Goal: Check status

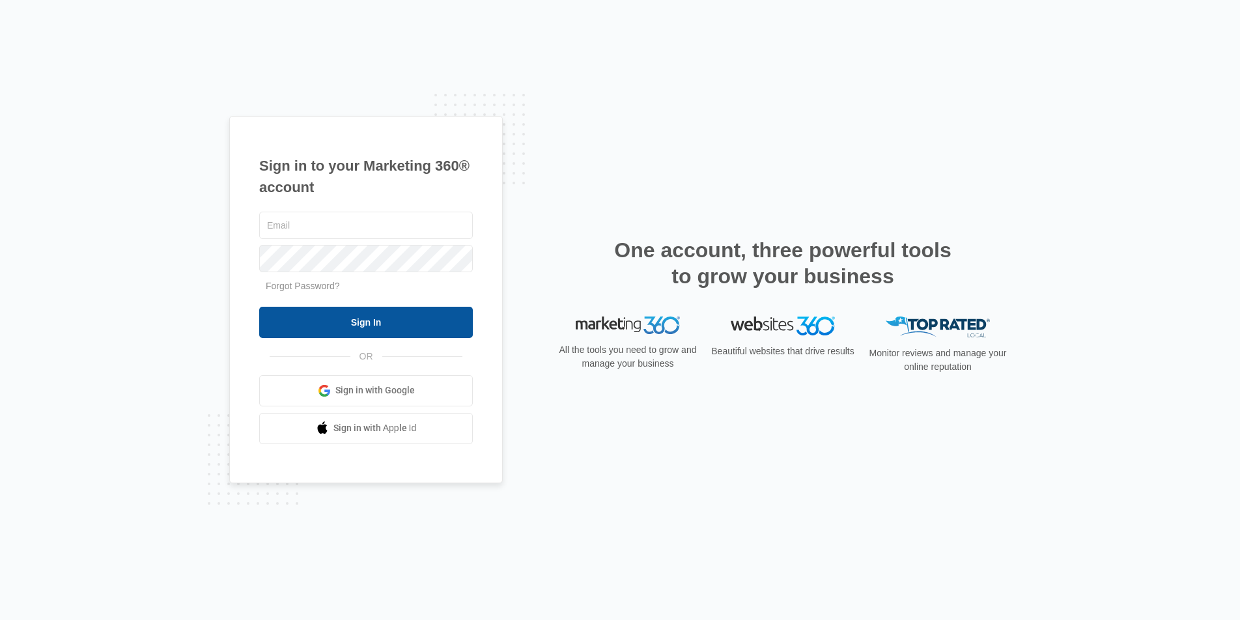
type input "[DOMAIN_NAME][EMAIL_ADDRESS][DOMAIN_NAME]"
click at [410, 330] on input "Sign In" at bounding box center [366, 322] width 214 height 31
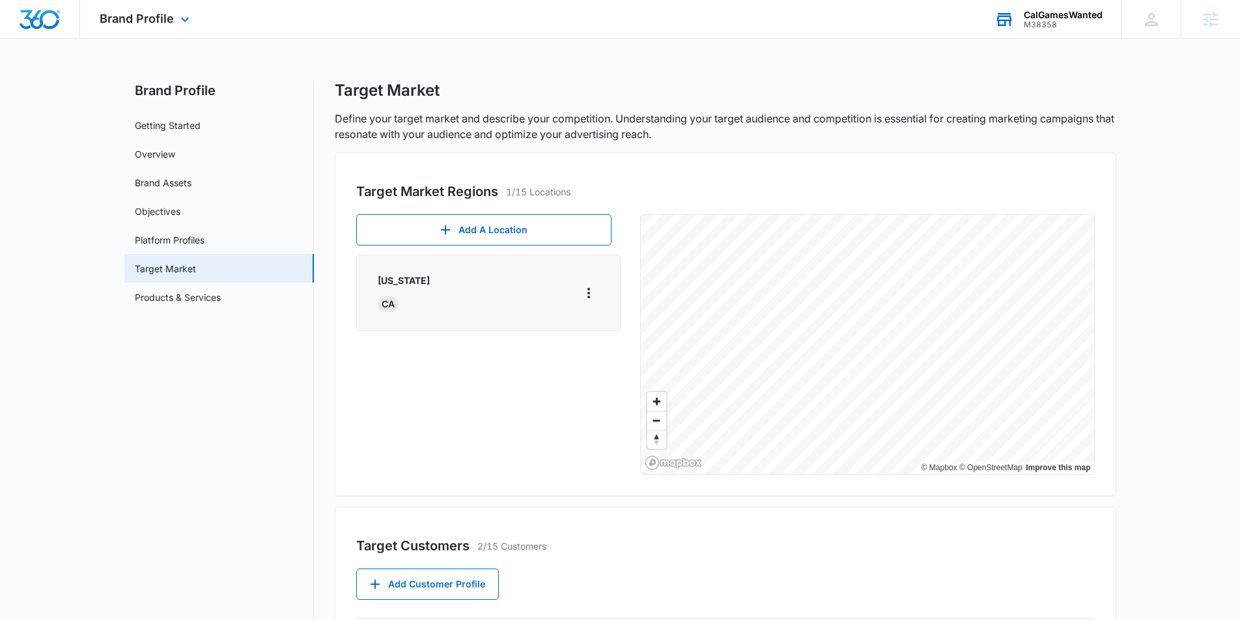
click at [1043, 27] on div "M38358" at bounding box center [1063, 24] width 79 height 9
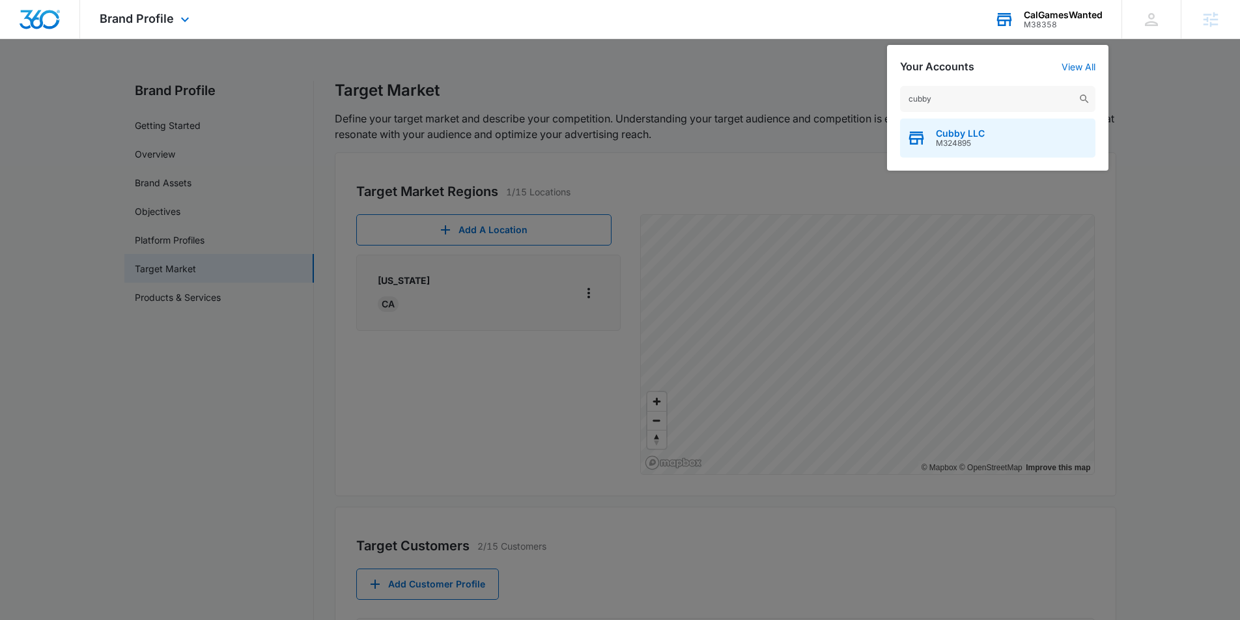
type input "cubby"
click at [1004, 130] on div "Cubby LLC M324895" at bounding box center [997, 138] width 195 height 39
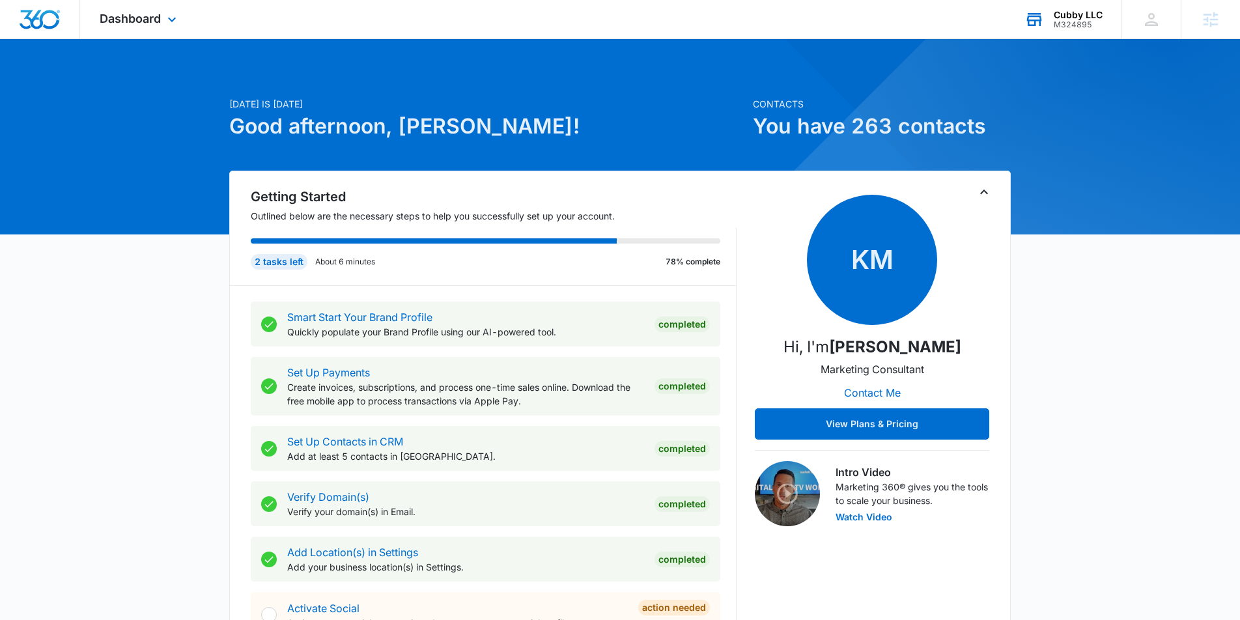
scroll to position [1, 0]
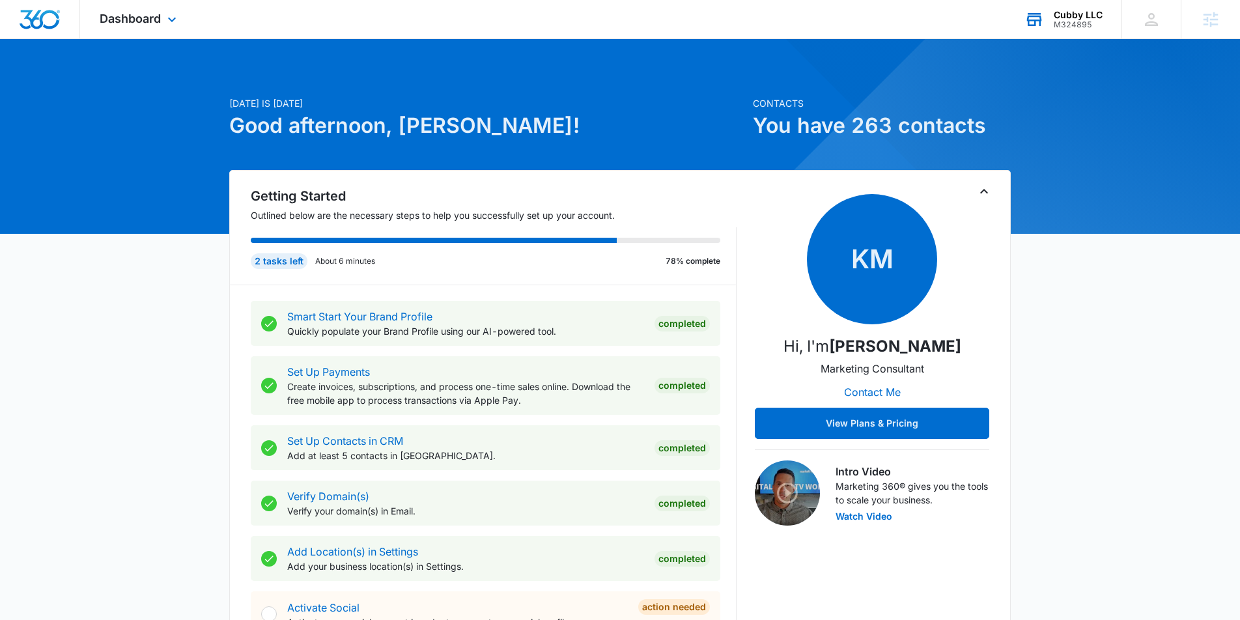
drag, startPoint x: 125, startPoint y: 21, endPoint x: 147, endPoint y: 38, distance: 27.4
click at [126, 21] on span "Dashboard" at bounding box center [130, 19] width 61 height 14
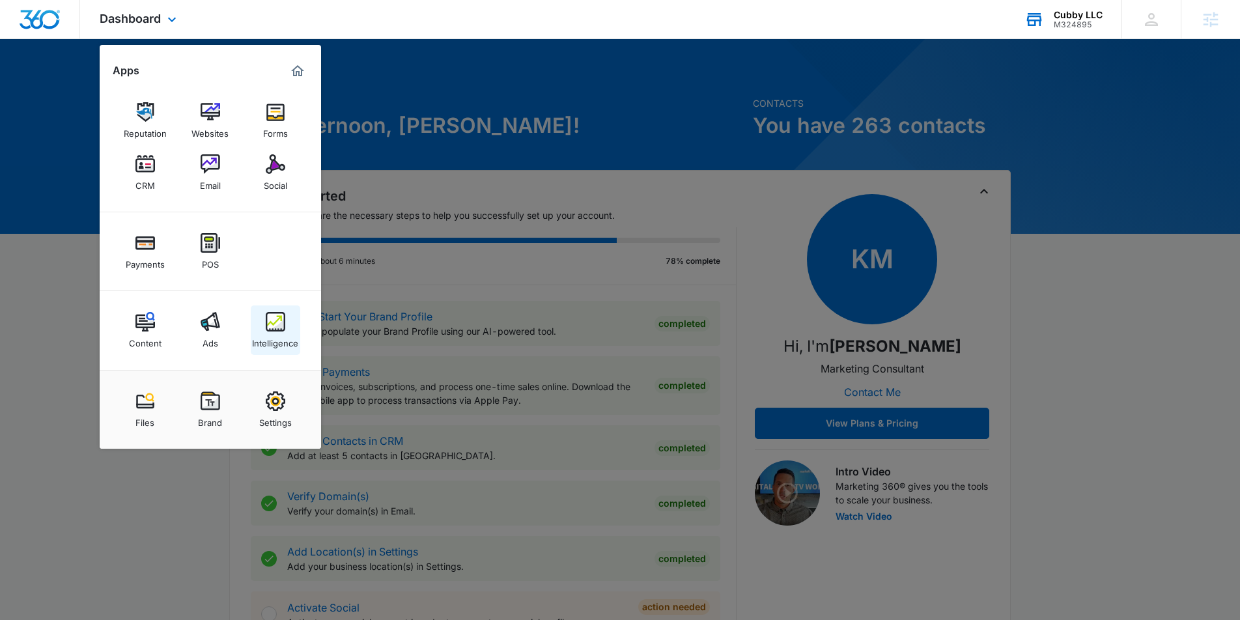
click at [259, 326] on link "Intelligence" at bounding box center [276, 330] width 50 height 50
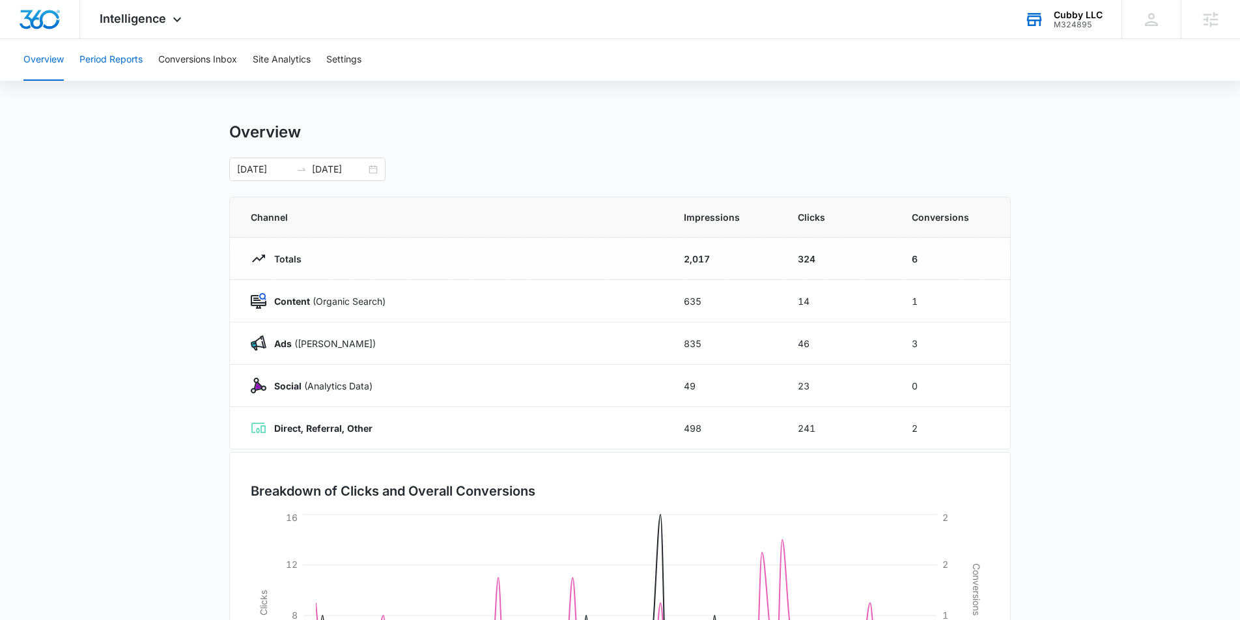
click at [137, 68] on button "Period Reports" at bounding box center [110, 60] width 63 height 42
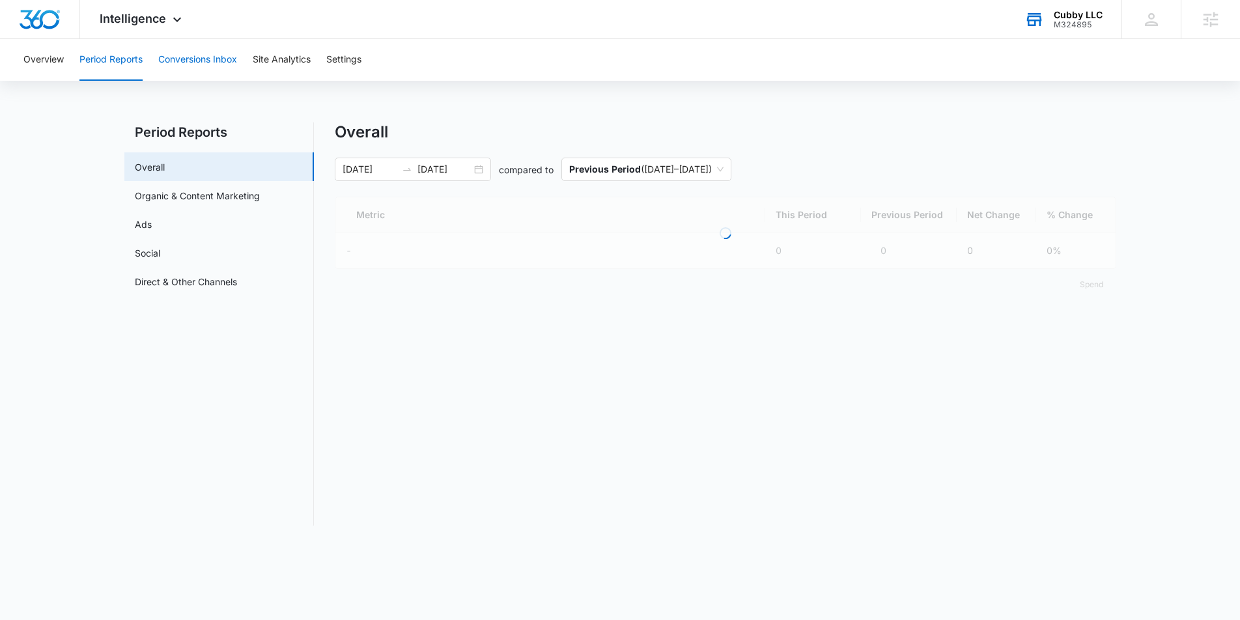
click at [186, 58] on button "Conversions Inbox" at bounding box center [197, 60] width 79 height 42
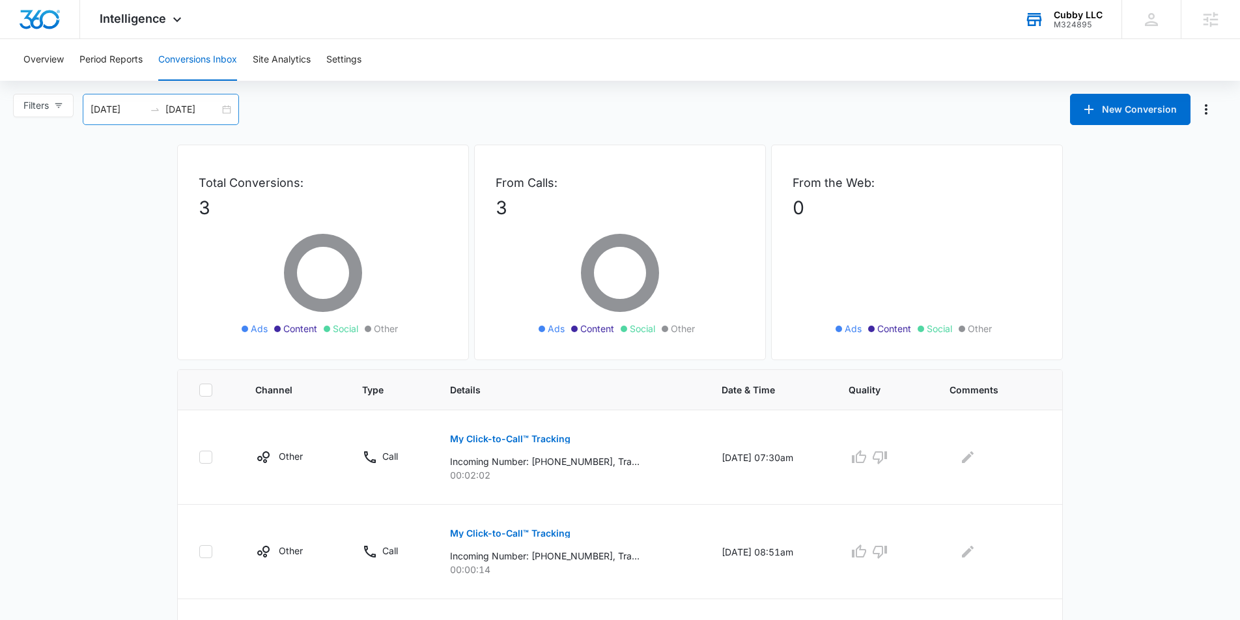
click at [223, 113] on div "08/16/2025 09/15/2025" at bounding box center [161, 109] width 156 height 31
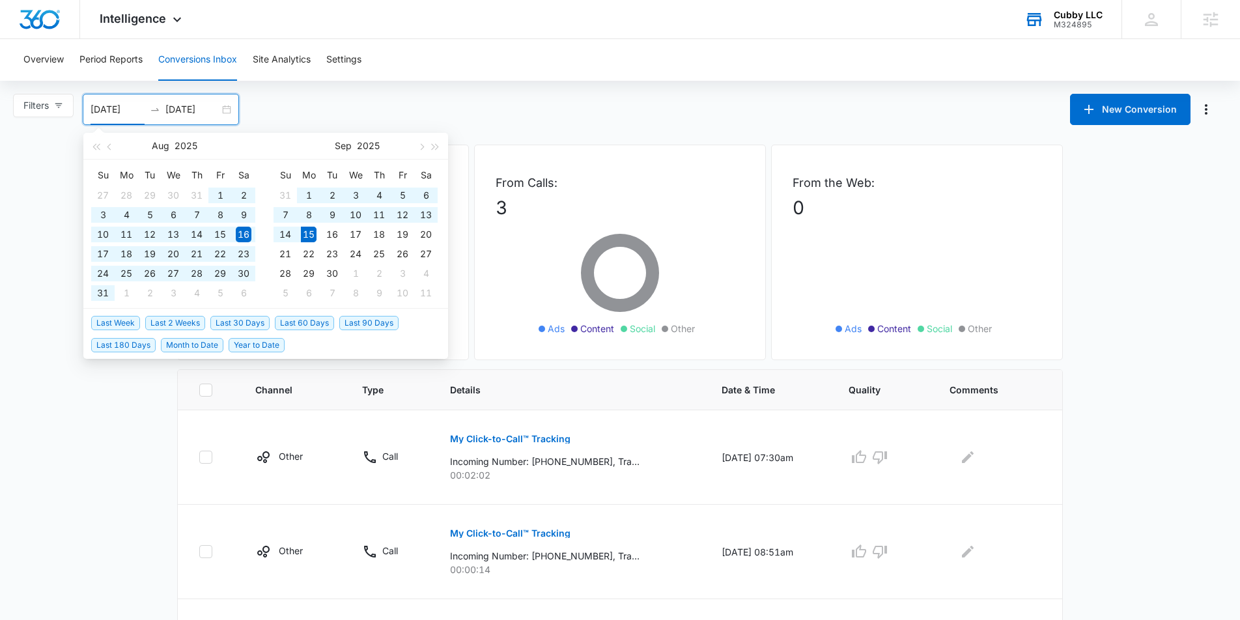
click at [302, 320] on span "Last 60 Days" at bounding box center [304, 323] width 59 height 14
type input "07/17/2025"
